Goal: Task Accomplishment & Management: Manage account settings

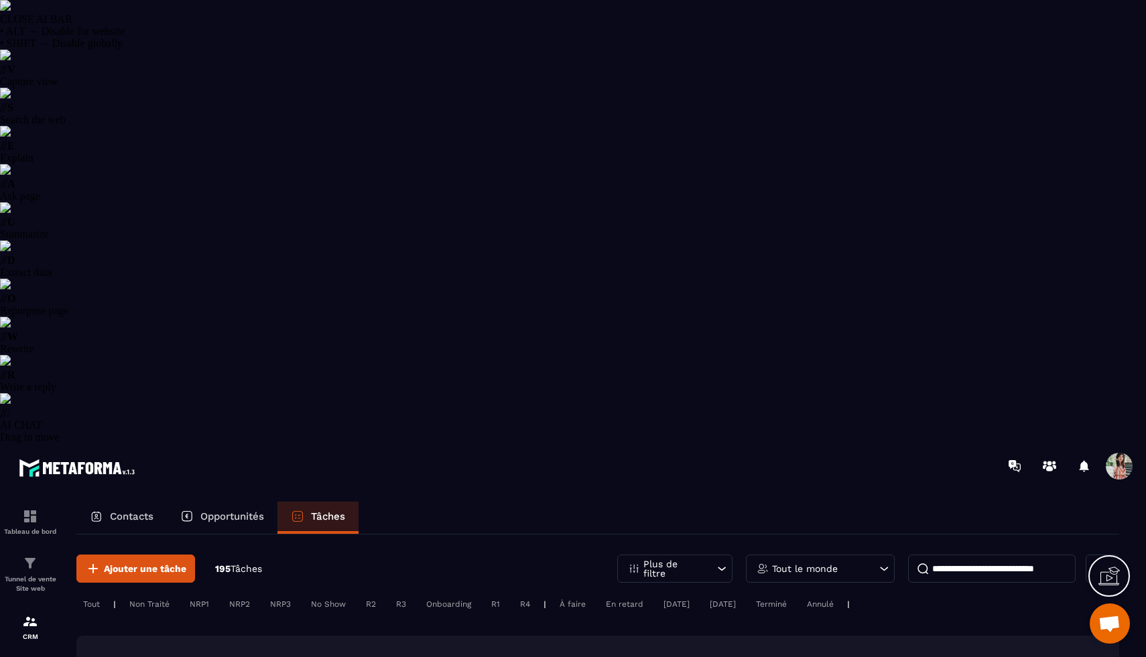
select select "******"
click at [715, 562] on icon at bounding box center [721, 568] width 13 height 13
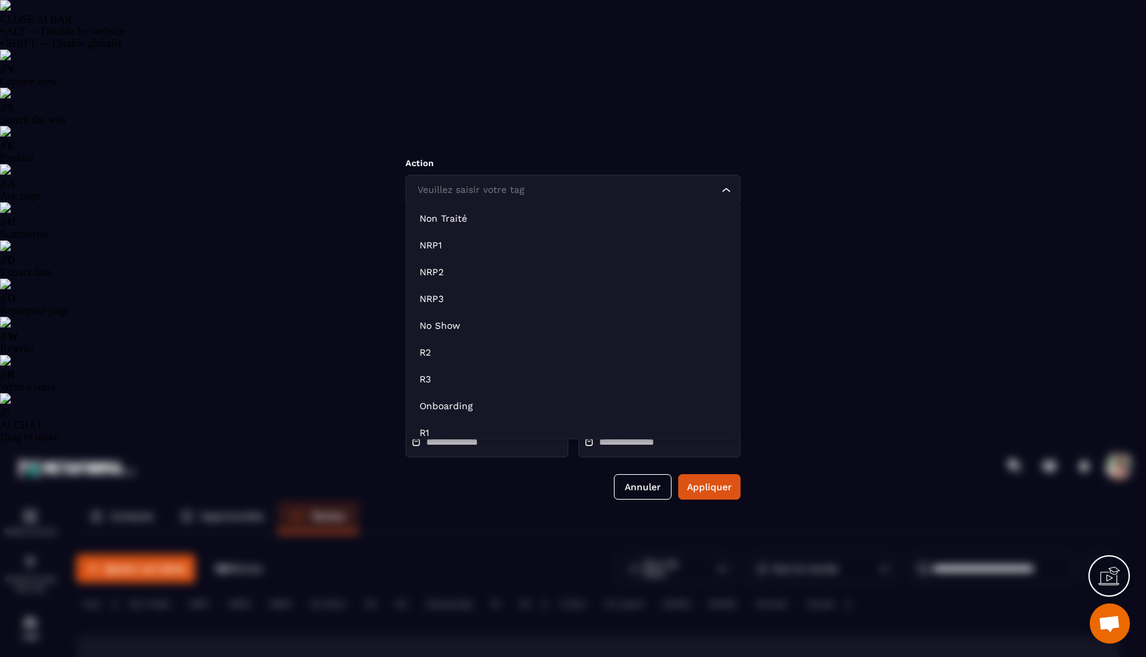
click at [483, 192] on div "Veuillez saisir votre tag" at bounding box center [566, 190] width 307 height 15
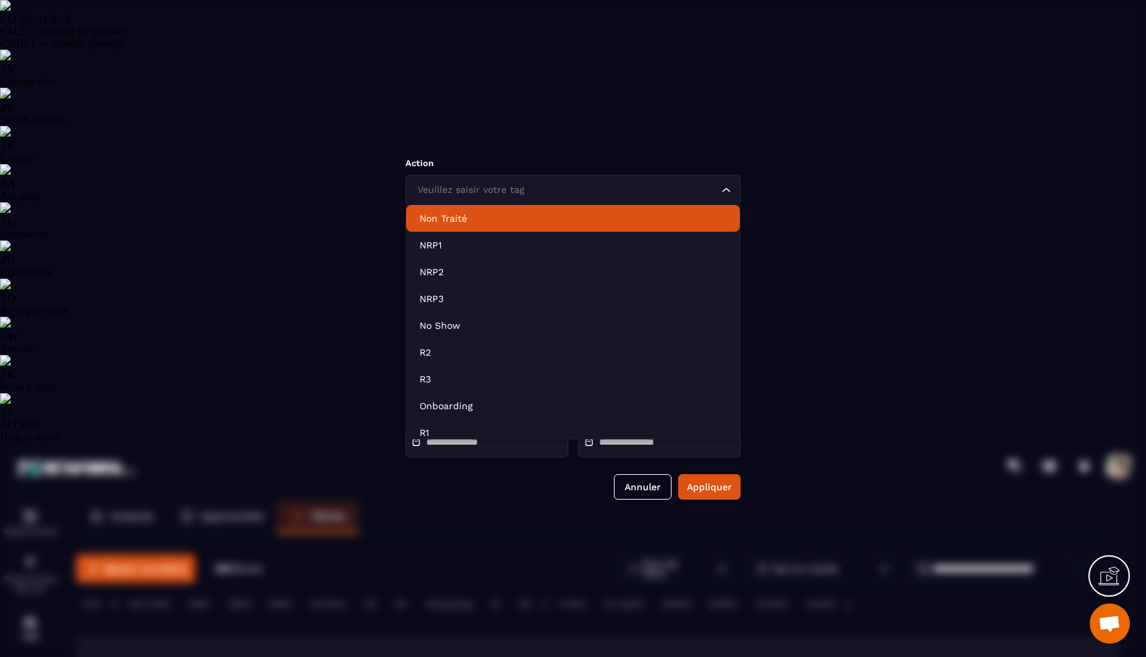
click at [467, 224] on li "Non Traité" at bounding box center [573, 218] width 334 height 27
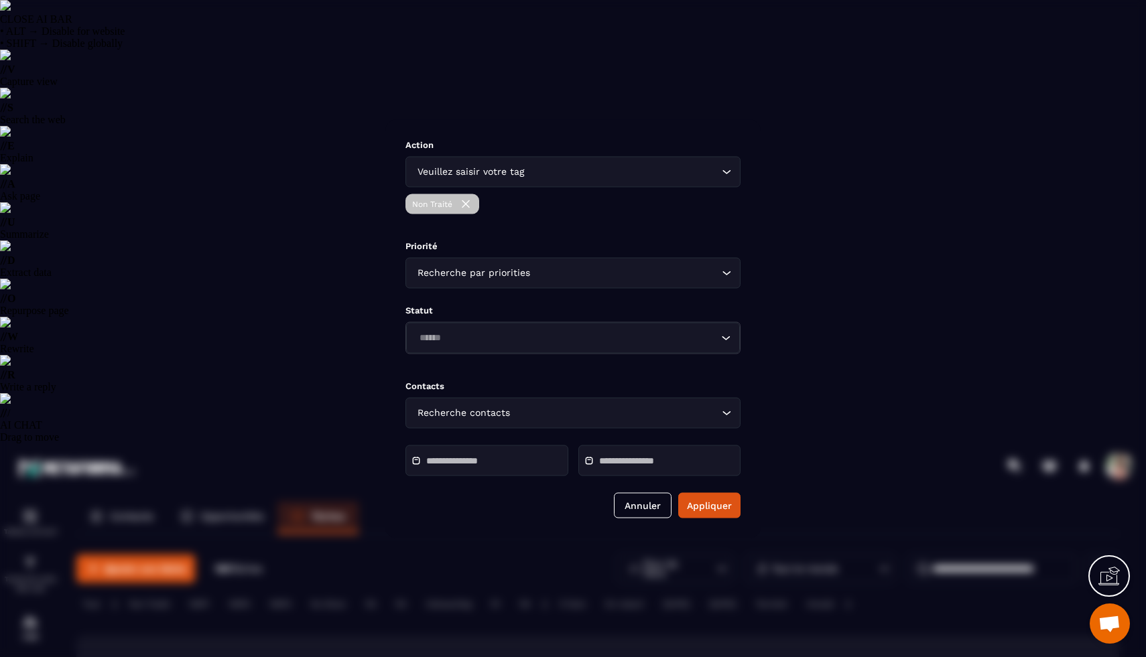
click at [726, 525] on div "Action Veuillez saisir votre tag Loading... Non Traité Priorité Recherche par p…" at bounding box center [572, 328] width 375 height 419
click at [722, 514] on button "Appliquer" at bounding box center [709, 504] width 62 height 25
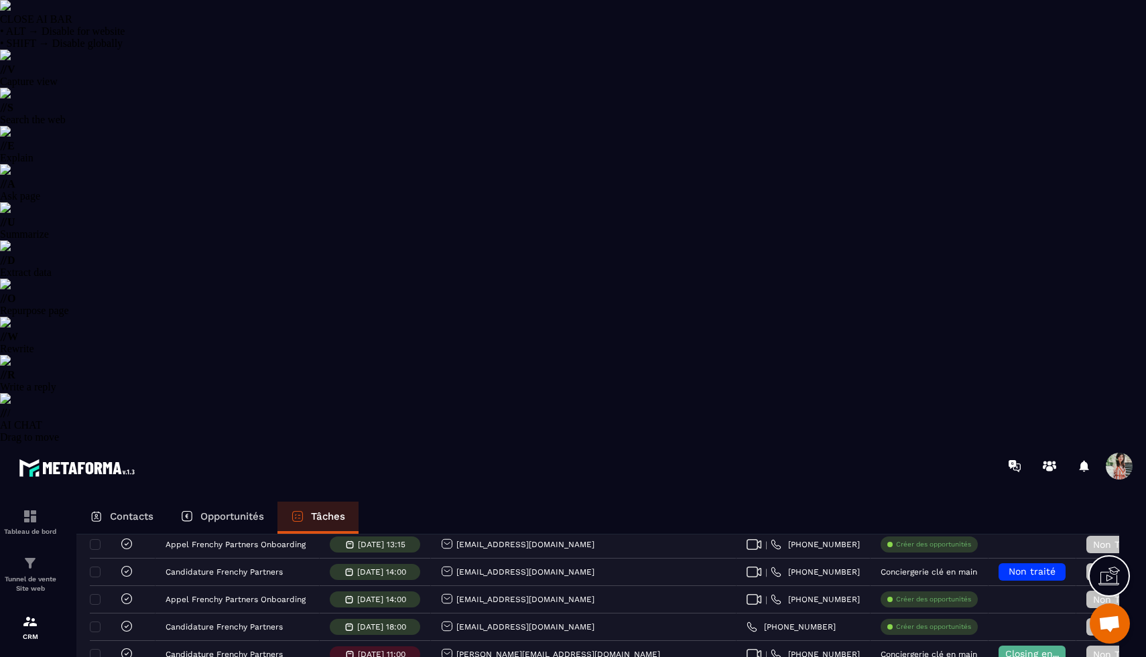
scroll to position [2418, 0]
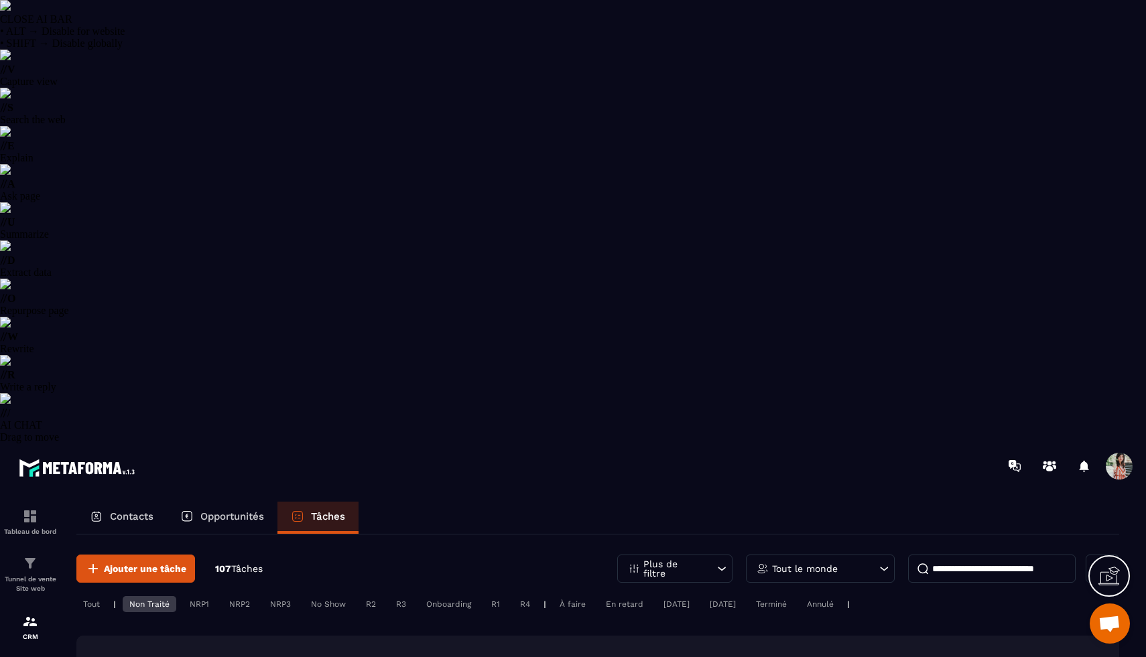
scroll to position [0, 0]
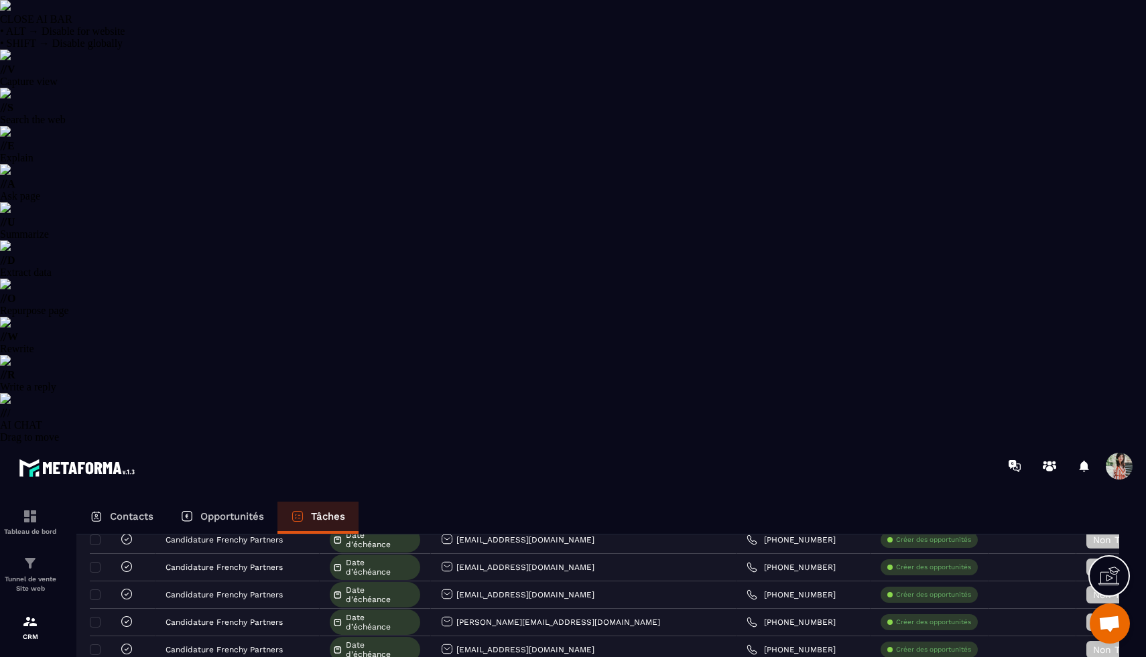
scroll to position [2418, 0]
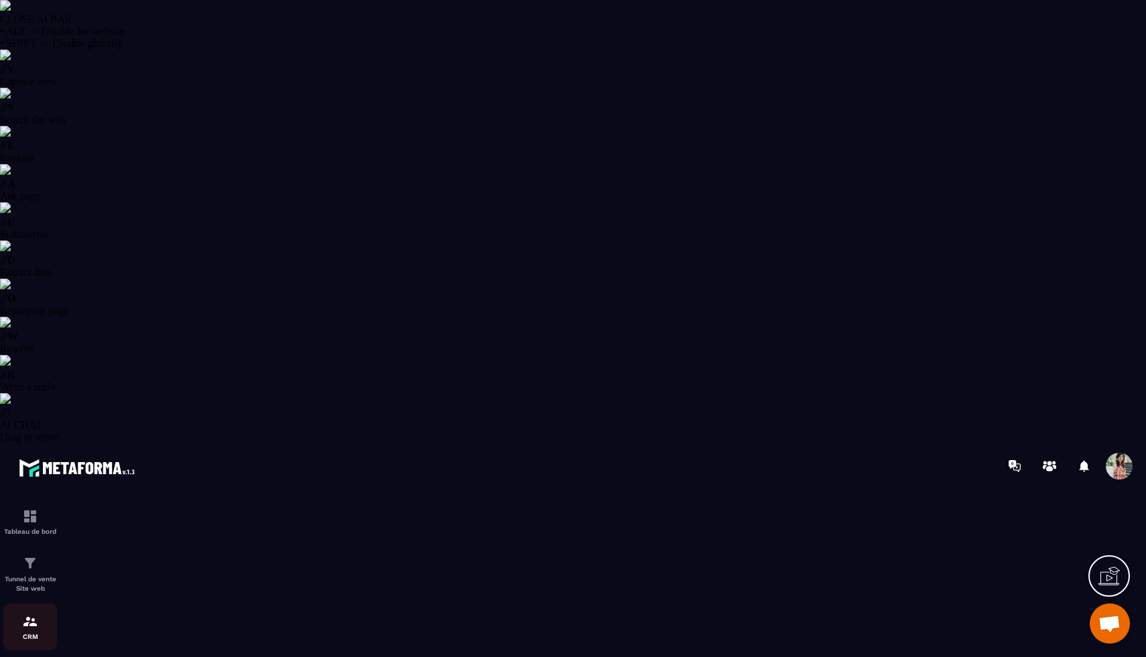
click at [13, 614] on div "CRM" at bounding box center [30, 627] width 54 height 27
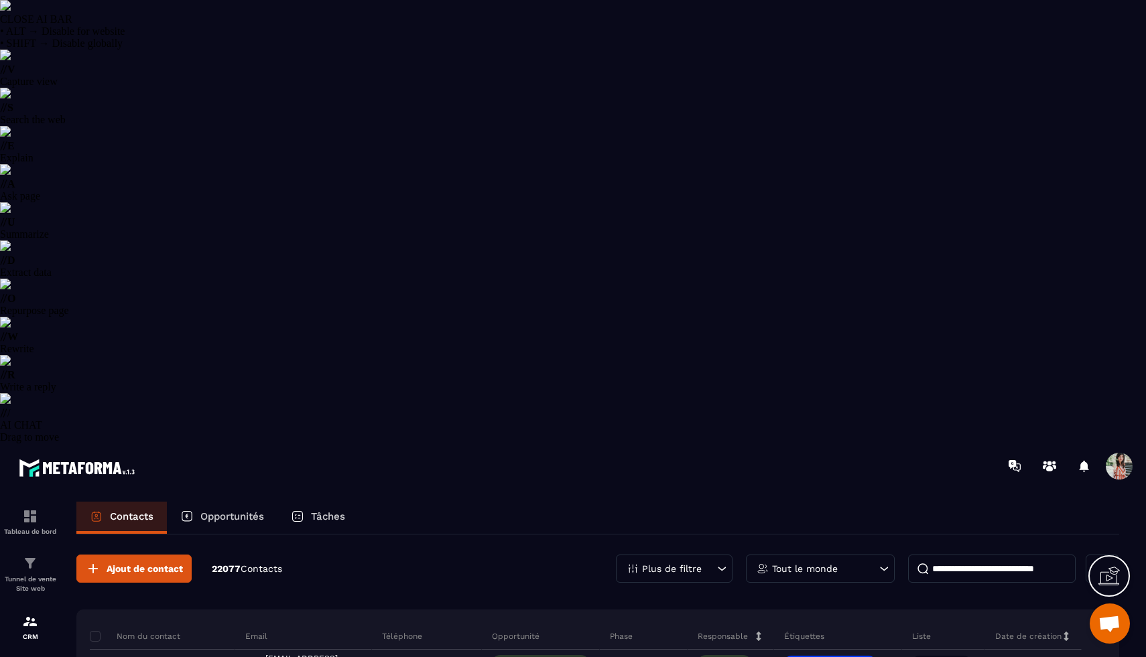
click at [1009, 555] on input at bounding box center [991, 569] width 167 height 28
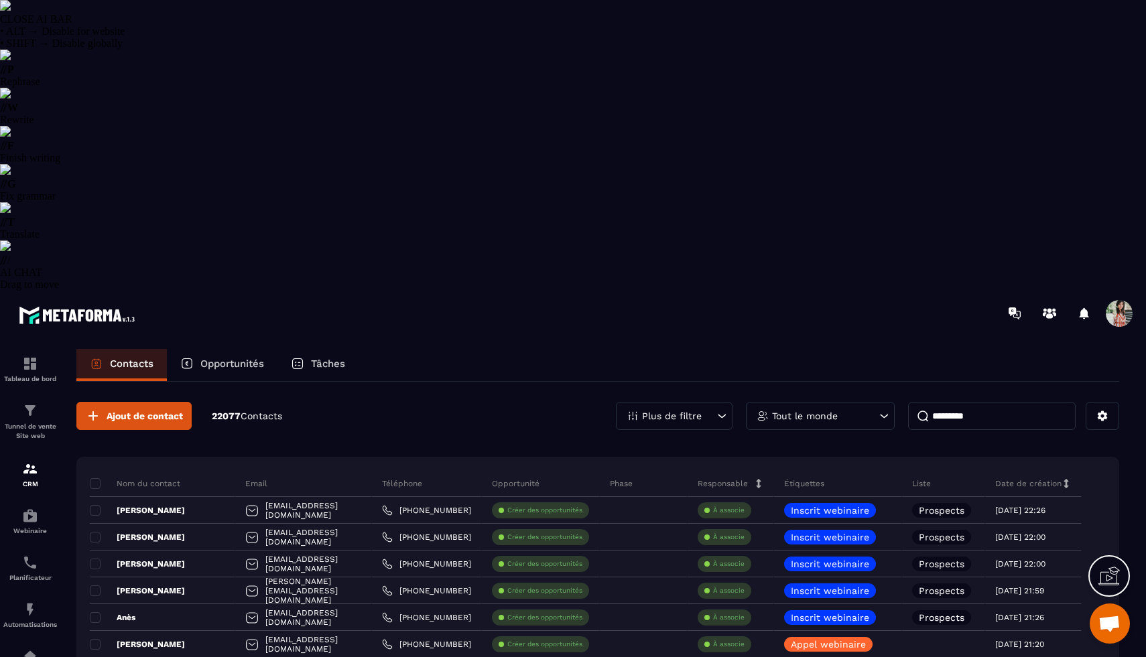
type input "*********"
click at [331, 358] on p "Tâches" at bounding box center [328, 364] width 34 height 12
